Goal: Task Accomplishment & Management: Complete application form

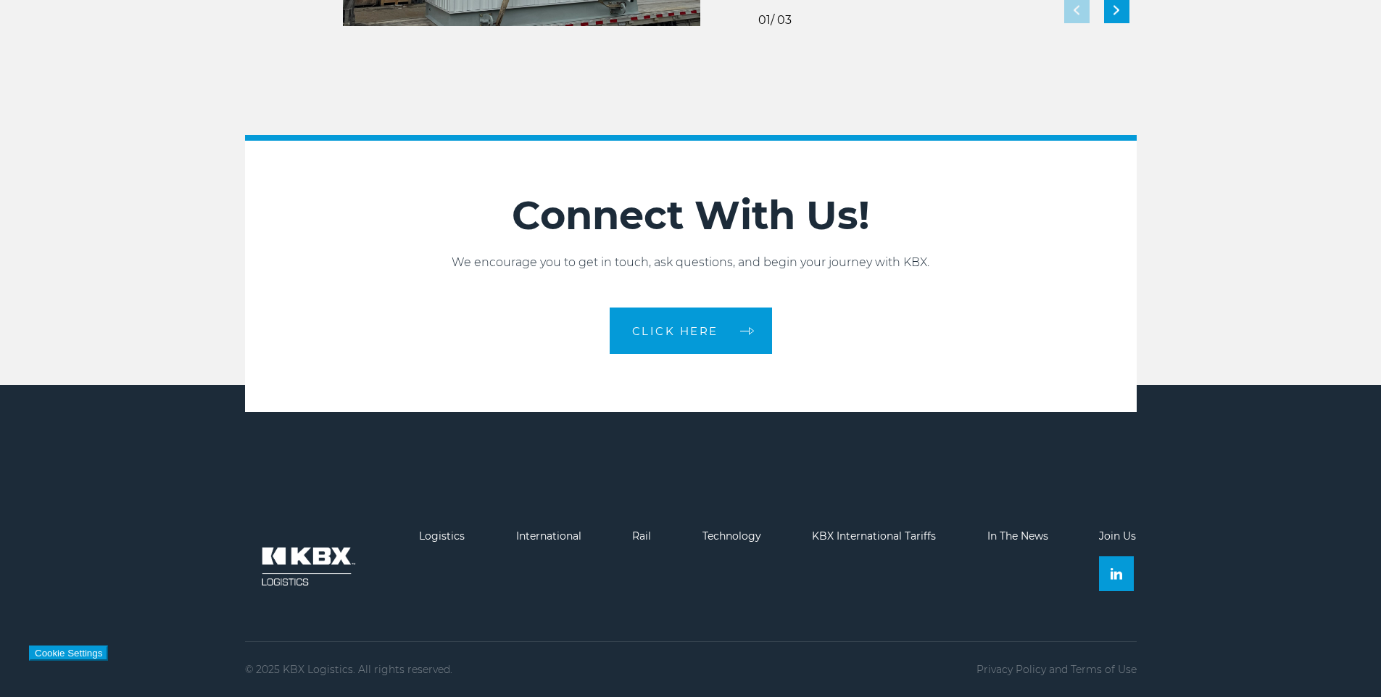
scroll to position [13, 0]
click at [434, 540] on link "Logistics" at bounding box center [442, 535] width 46 height 13
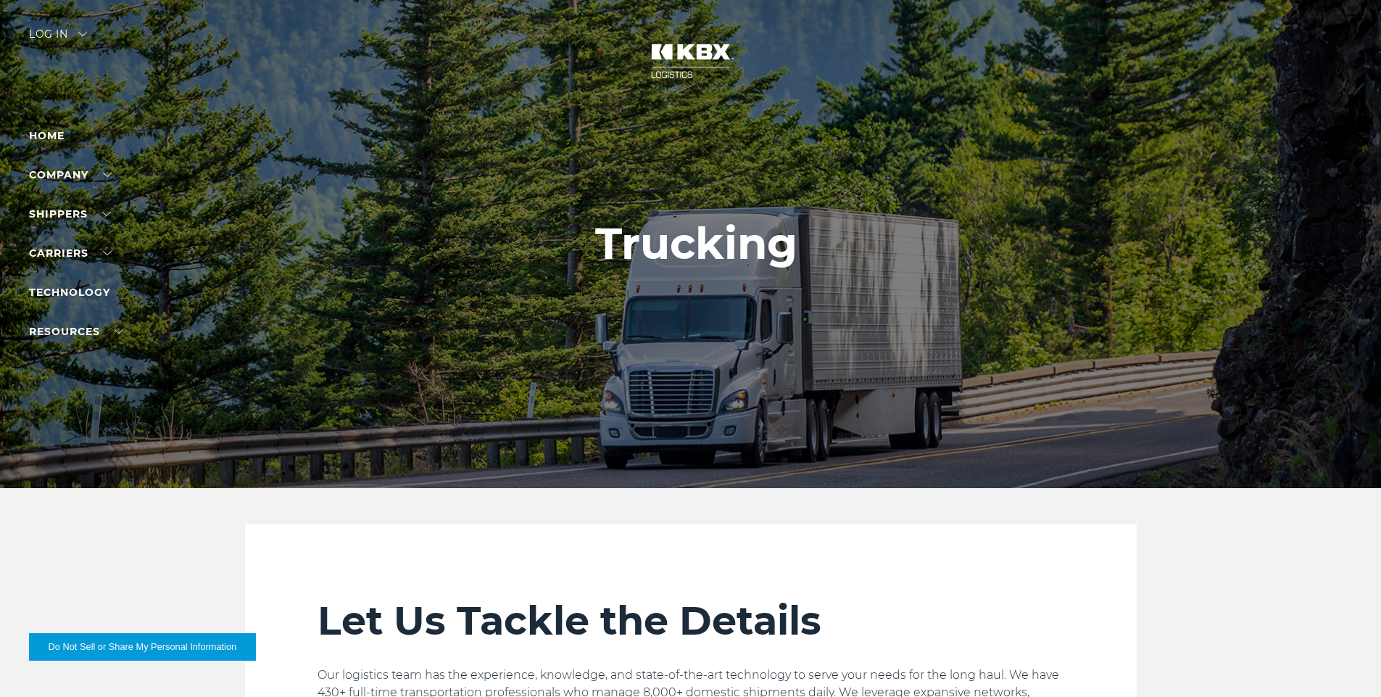
click at [74, 275] on link "Become a Carrier" at bounding box center [81, 269] width 104 height 11
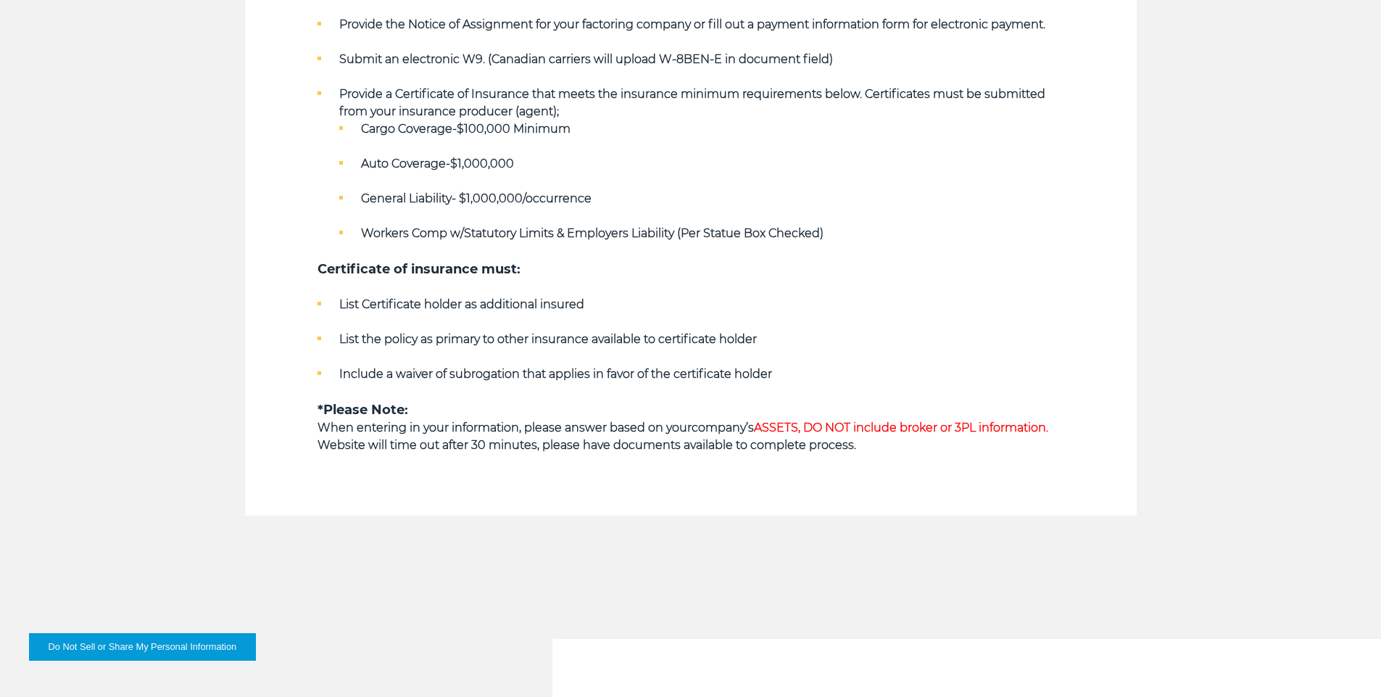
scroll to position [957, 0]
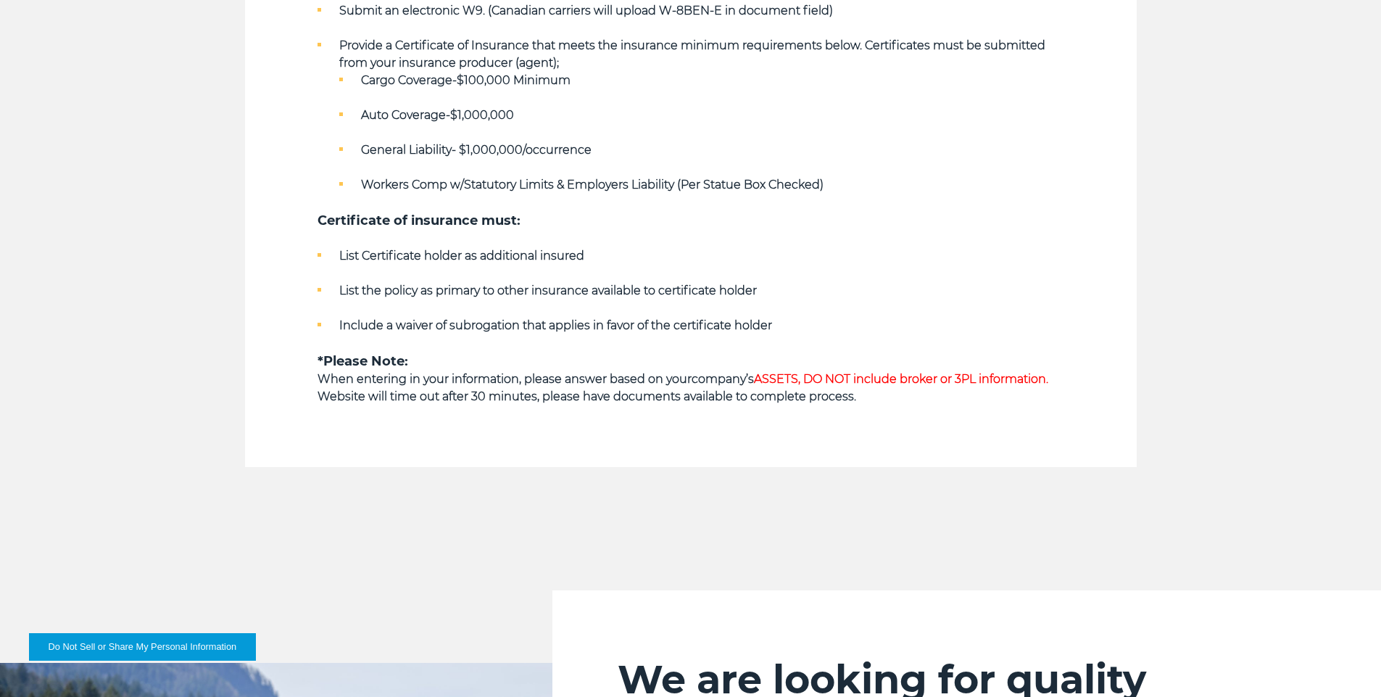
click at [668, 396] on strong "Website will time out after 30 minutes, please have documents available to comp…" at bounding box center [587, 396] width 539 height 14
click at [817, 393] on strong "Website will time out after 30 minutes, please have documents available to comp…" at bounding box center [587, 396] width 539 height 14
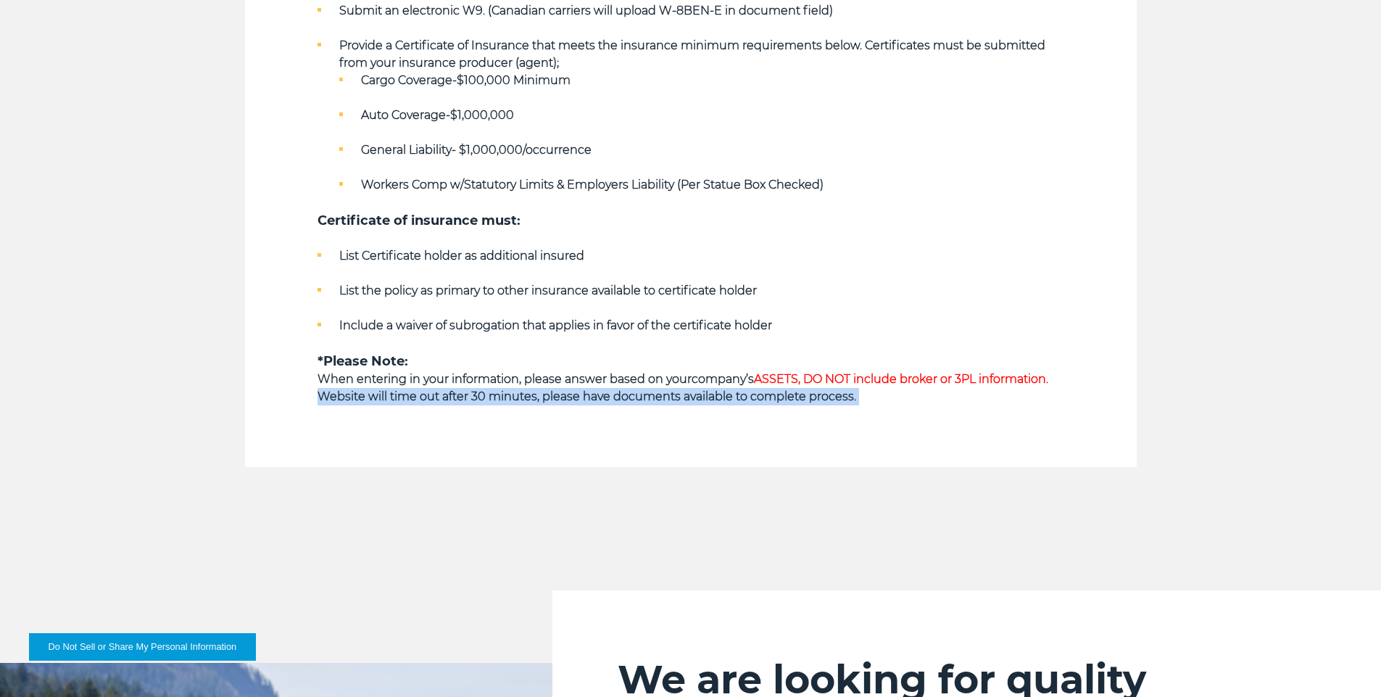
drag, startPoint x: 817, startPoint y: 393, endPoint x: 915, endPoint y: 395, distance: 98.6
click at [817, 393] on strong "Website will time out after 30 minutes, please have documents available to comp…" at bounding box center [587, 396] width 539 height 14
click at [1004, 406] on div "Key Qualifying Requirements Along with Active Common and/or Contract Authority …" at bounding box center [691, 53] width 747 height 827
